Goal: Use online tool/utility: Use online tool/utility

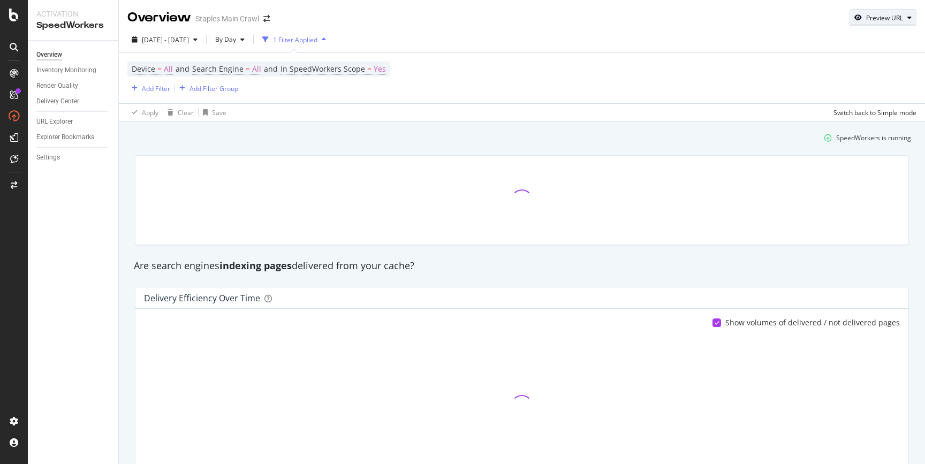
click at [895, 18] on div "Preview URL" at bounding box center [884, 17] width 37 height 9
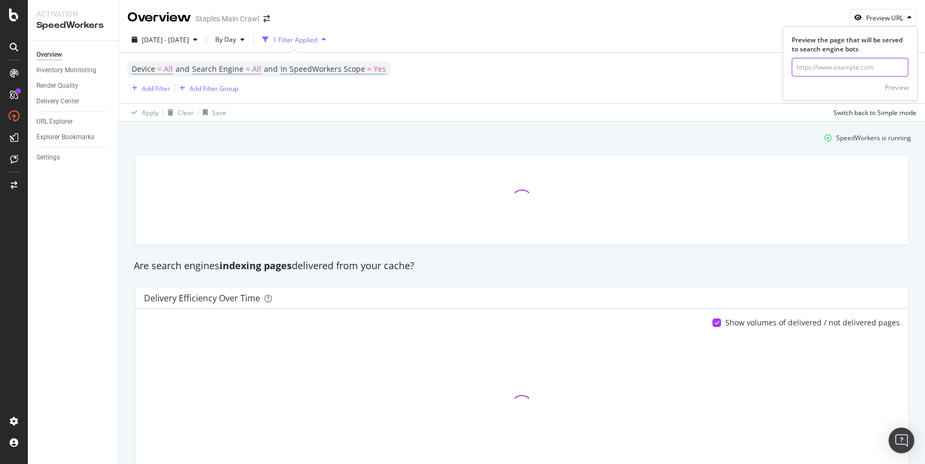
click at [819, 67] on input "url" at bounding box center [850, 67] width 117 height 19
paste input "[URL][DOMAIN_NAME]"
type input "[URL][DOMAIN_NAME]"
click at [895, 87] on div "Preview" at bounding box center [897, 87] width 24 height 9
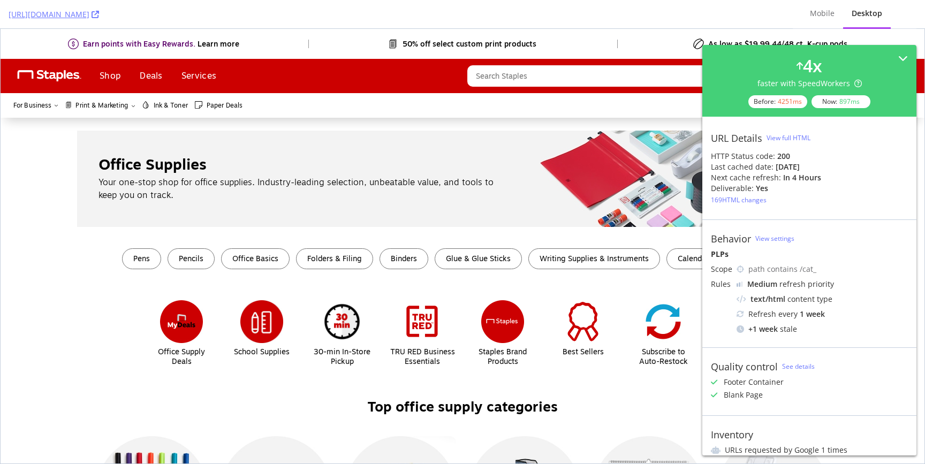
click at [786, 133] on div "View full HTML" at bounding box center [789, 137] width 44 height 9
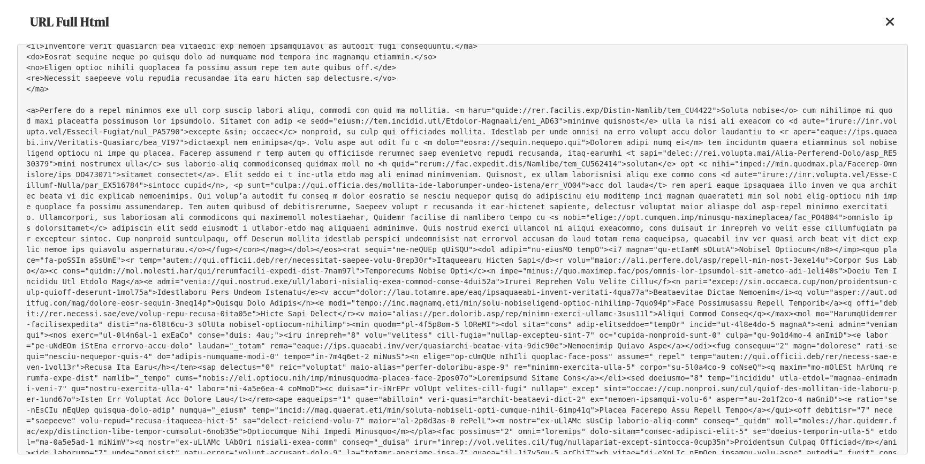
scroll to position [11718, 0]
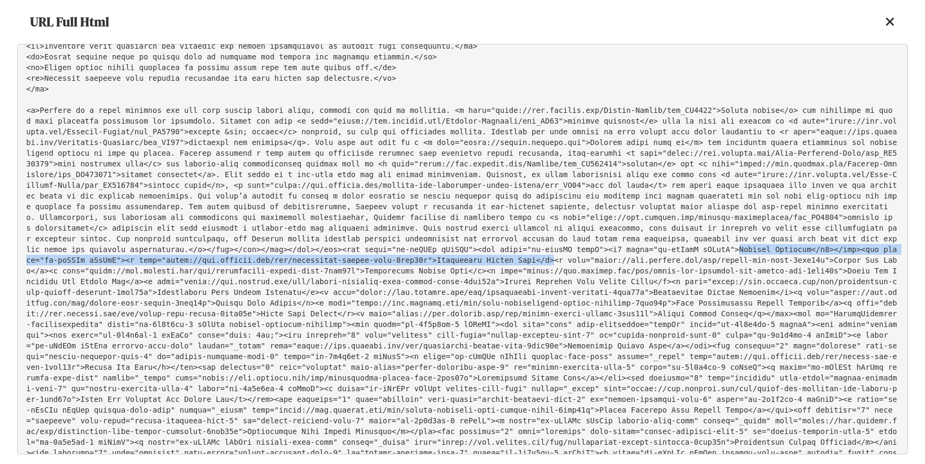
drag, startPoint x: 738, startPoint y: 248, endPoint x: 554, endPoint y: 261, distance: 185.2
click at [554, 261] on pre at bounding box center [462, 249] width 891 height 411
